Goal: Navigation & Orientation: Go to known website

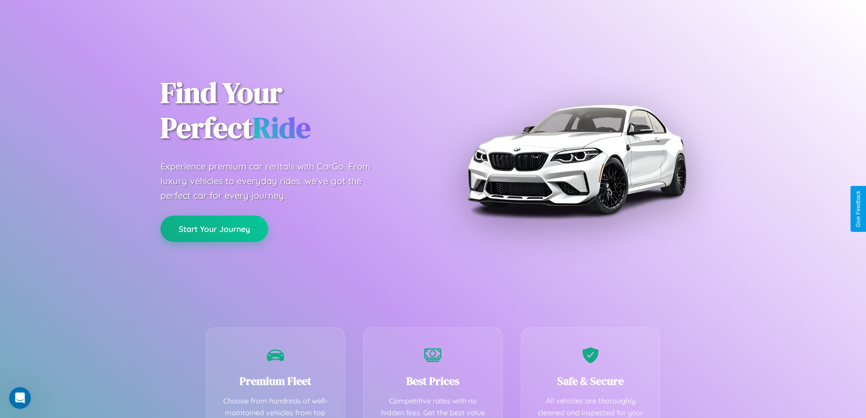
click at [214, 229] on button "Start Your Journey" at bounding box center [214, 229] width 108 height 26
click at [214, 228] on button "Start Your Journey" at bounding box center [214, 229] width 108 height 26
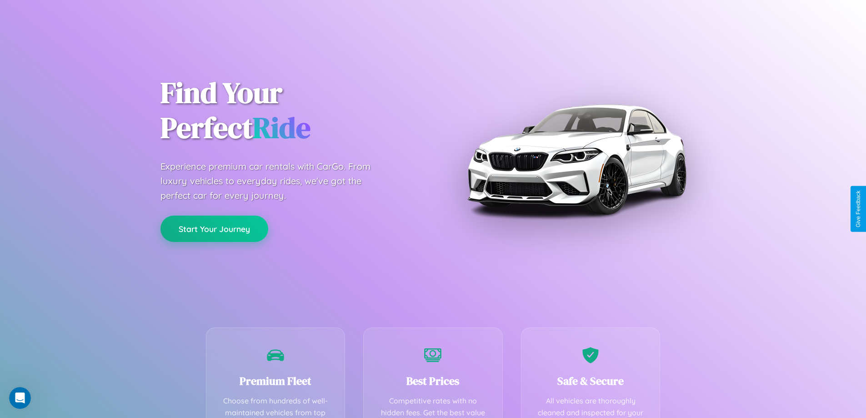
click at [214, 228] on button "Start Your Journey" at bounding box center [214, 229] width 108 height 26
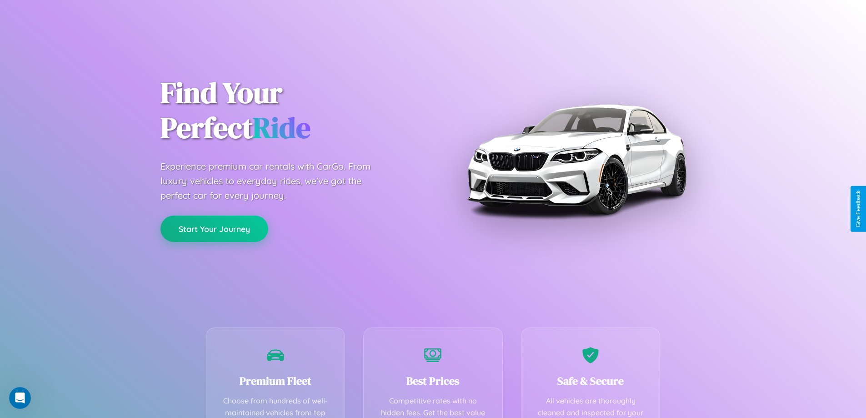
click at [214, 228] on button "Start Your Journey" at bounding box center [214, 229] width 108 height 26
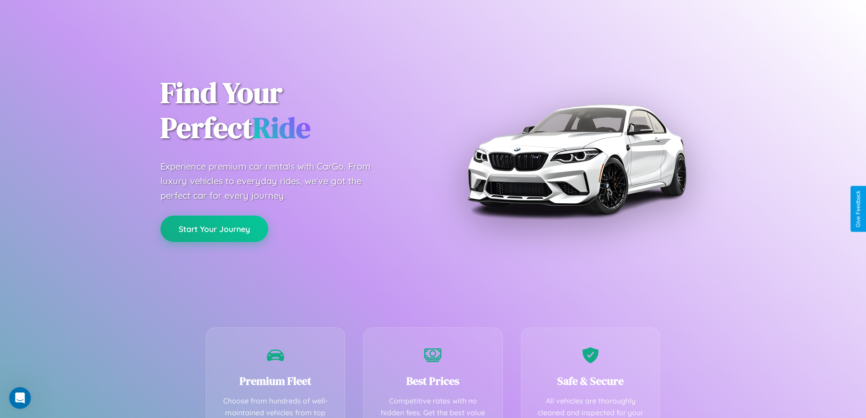
click at [214, 228] on button "Start Your Journey" at bounding box center [214, 229] width 108 height 26
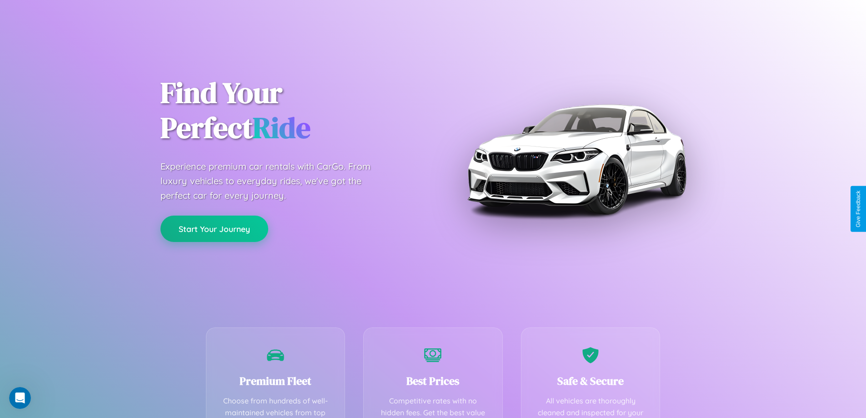
click at [214, 228] on button "Start Your Journey" at bounding box center [214, 229] width 108 height 26
